Goal: Learn about a topic

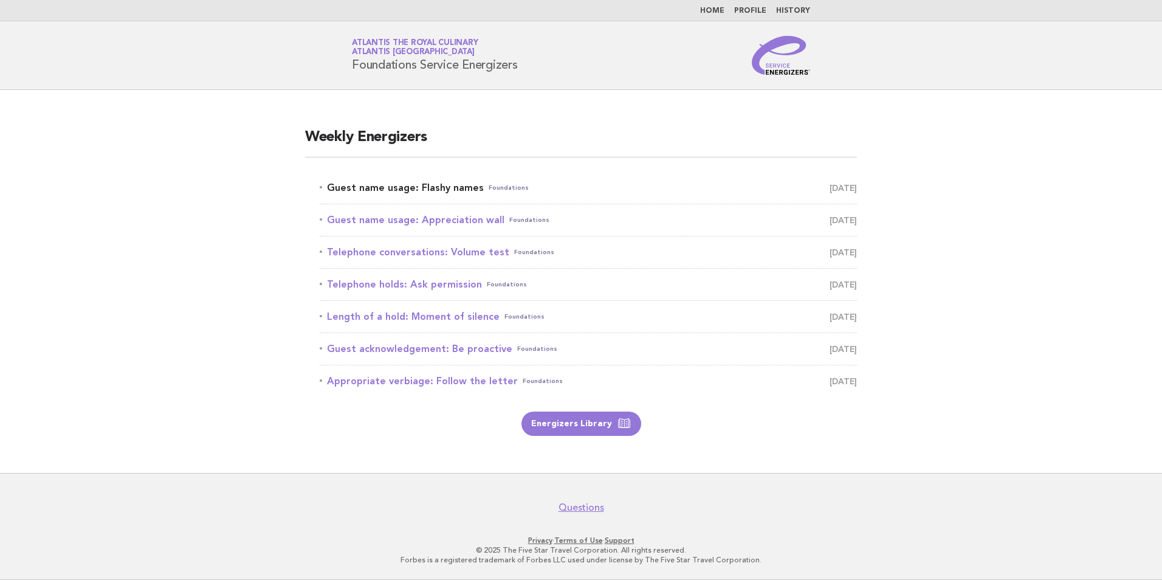
click at [412, 184] on link "Guest name usage: Flashy names Foundations [DATE]" at bounding box center [588, 187] width 537 height 17
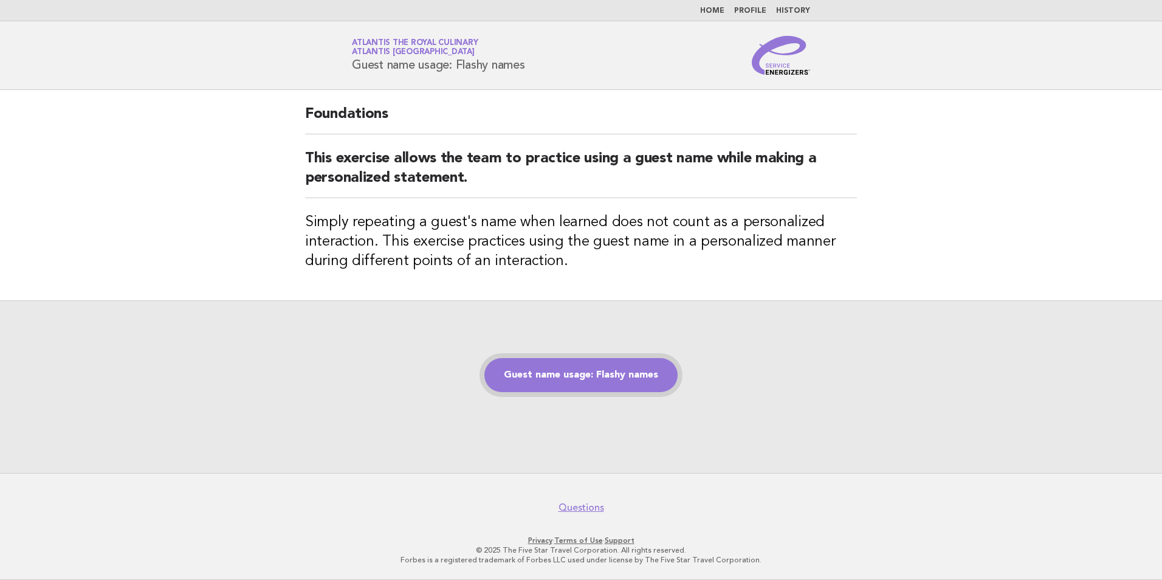
click at [608, 375] on link "Guest name usage: Flashy names" at bounding box center [580, 375] width 193 height 34
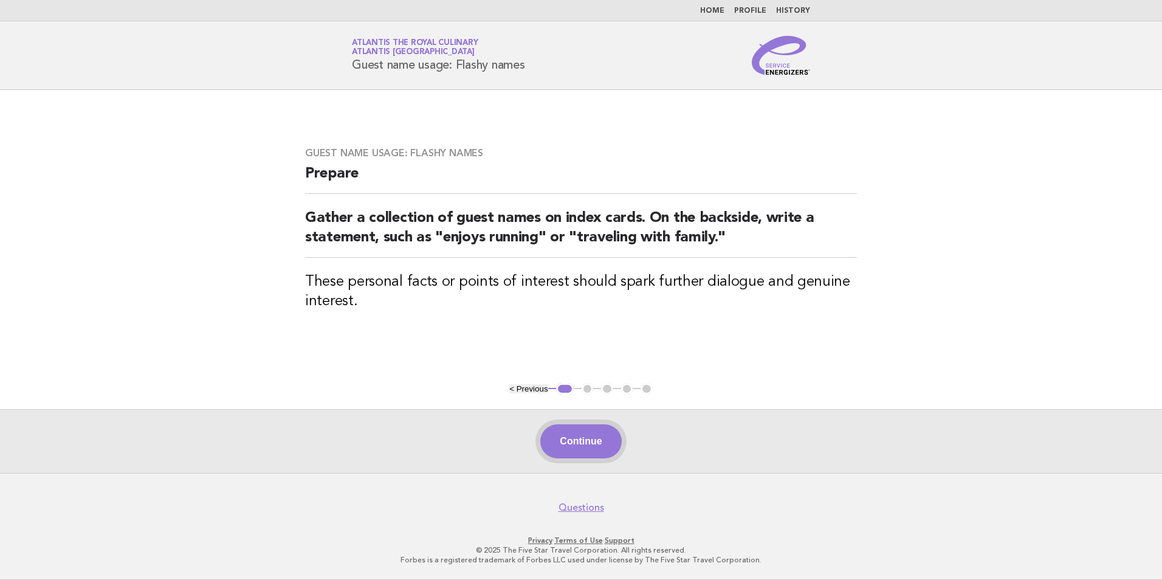
click at [585, 436] on button "Continue" at bounding box center [580, 441] width 81 height 34
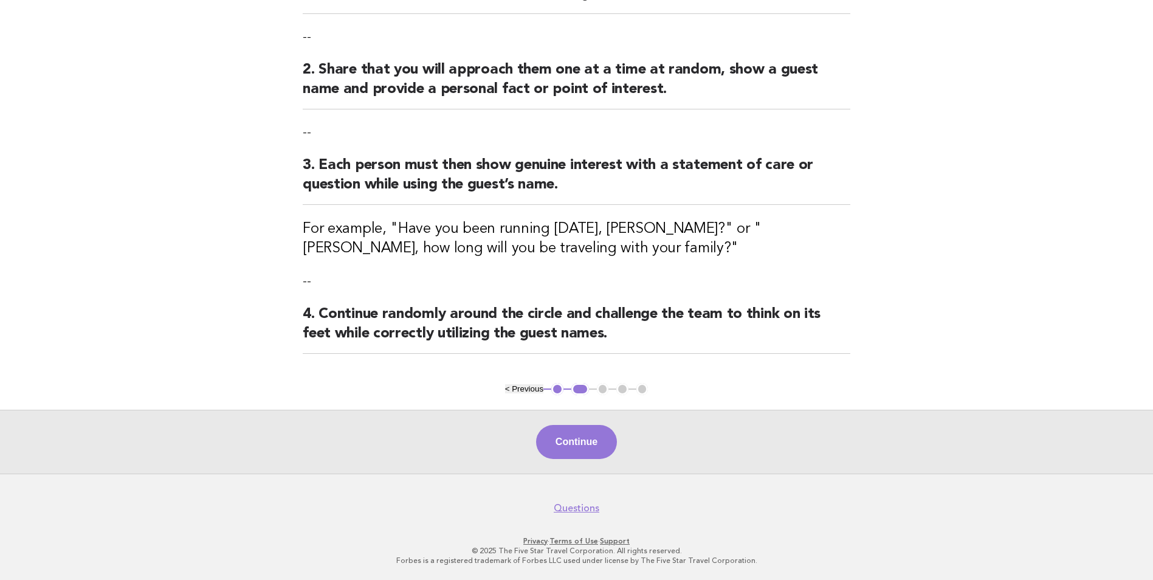
click at [582, 433] on button "Continue" at bounding box center [576, 442] width 81 height 34
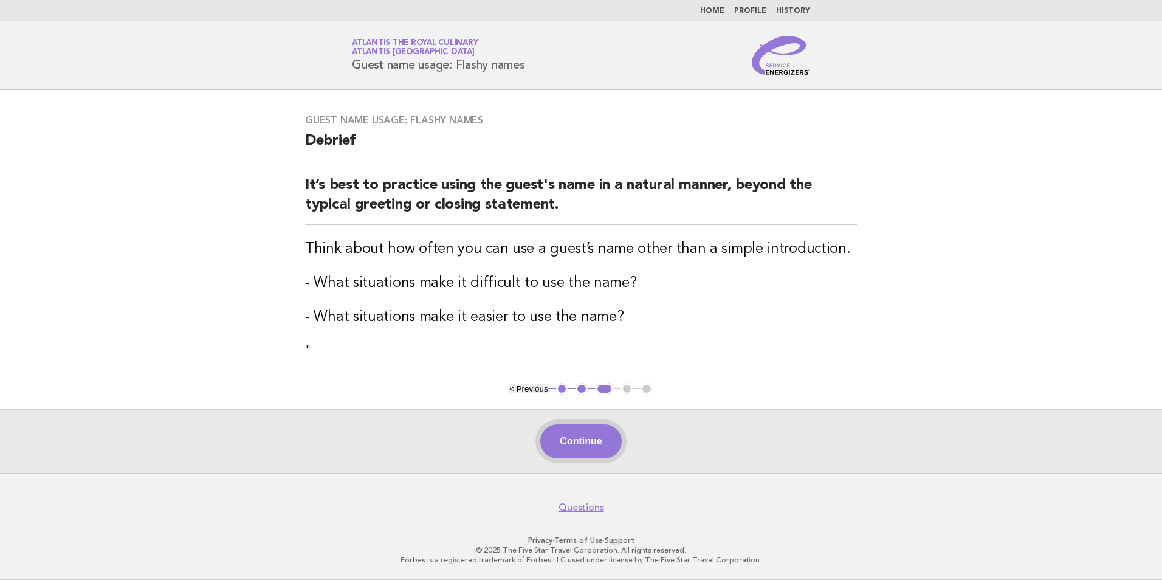
click at [585, 441] on button "Continue" at bounding box center [580, 441] width 81 height 34
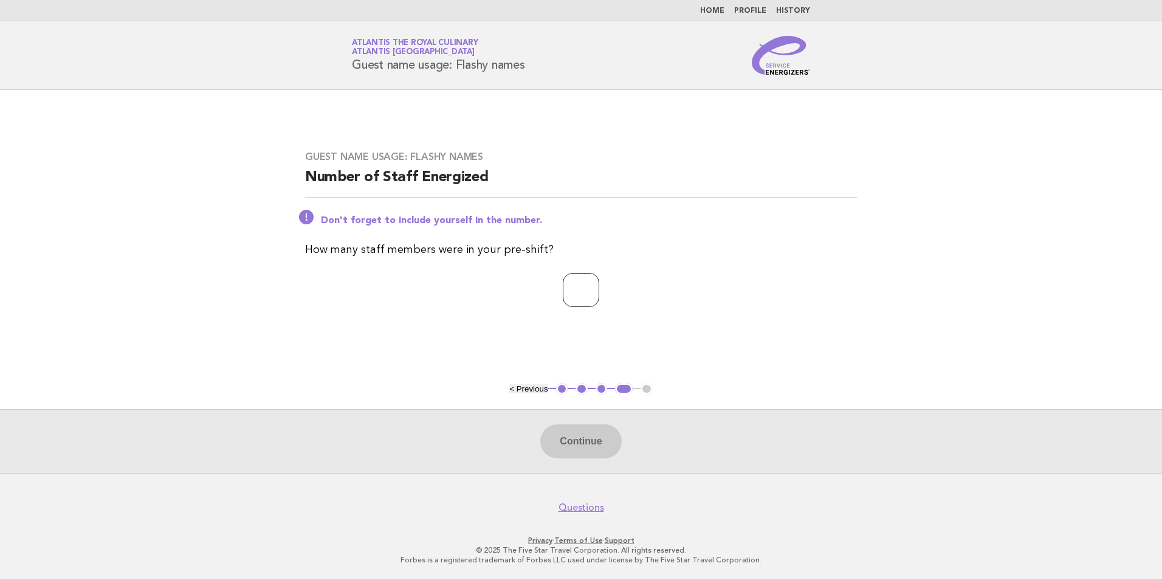
click at [563, 273] on input "number" at bounding box center [581, 290] width 36 height 34
type input "*"
click at [580, 441] on button "Continue" at bounding box center [580, 441] width 81 height 34
